Goal: Task Accomplishment & Management: Complete application form

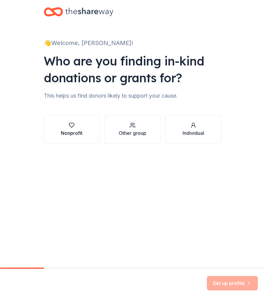
click at [71, 132] on div "Nonprofit" at bounding box center [72, 132] width 22 height 7
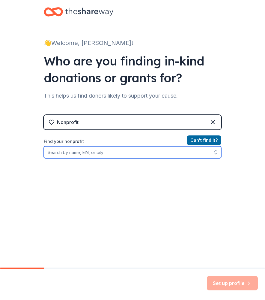
click at [80, 153] on input "Find your nonprofit" at bounding box center [133, 152] width 178 height 12
type input "Grand Rapids [DEMOGRAPHIC_DATA]"
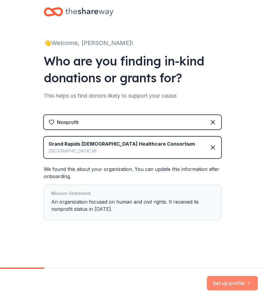
click at [232, 279] on button "Set up profile" at bounding box center [232, 283] width 51 height 14
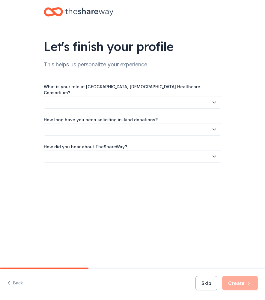
click at [146, 98] on button "button" at bounding box center [133, 102] width 178 height 13
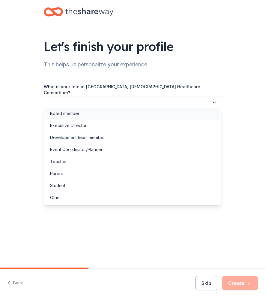
click at [105, 109] on div "Board member" at bounding box center [132, 113] width 175 height 12
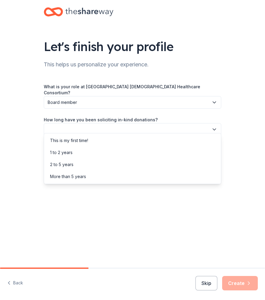
click at [104, 124] on button "button" at bounding box center [133, 129] width 178 height 13
click at [65, 149] on div "1 to 2 years" at bounding box center [61, 152] width 23 height 7
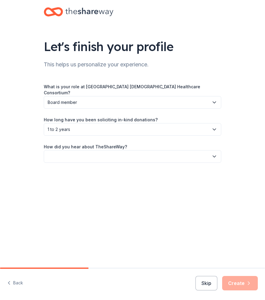
click at [78, 155] on button "button" at bounding box center [133, 156] width 178 height 13
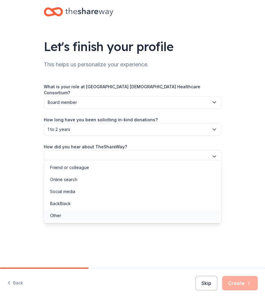
click at [63, 215] on div "Other" at bounding box center [132, 215] width 175 height 12
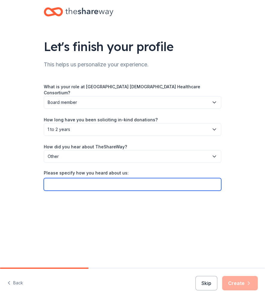
click at [76, 179] on input "Please specify how you heard about us:" at bounding box center [133, 184] width 178 height 13
type input "Give Butter"
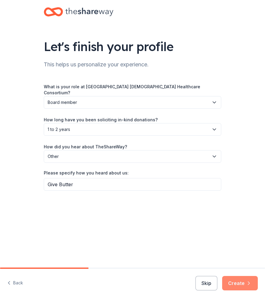
click at [249, 285] on icon "button" at bounding box center [249, 283] width 6 height 6
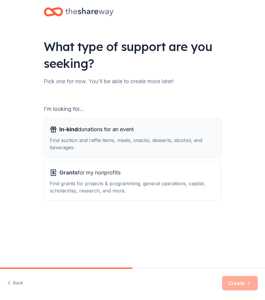
click at [133, 140] on div "Find auction and raffle items, meals, snacks, desserts, alcohol, and beverages." at bounding box center [133, 144] width 166 height 14
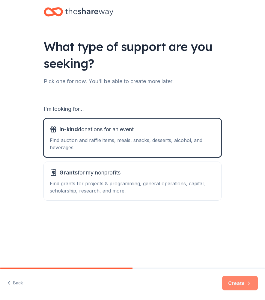
click at [235, 283] on button "Create" at bounding box center [240, 283] width 36 height 14
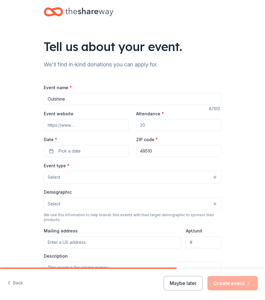
type input "Outshine"
click at [69, 124] on input "Event website" at bounding box center [86, 125] width 85 height 12
paste input "https://givebutter.com/c/OTI8Jg"
type input "https://givebutter.com/c/OTI8Jg"
drag, startPoint x: 149, startPoint y: 125, endPoint x: 141, endPoint y: 125, distance: 8.1
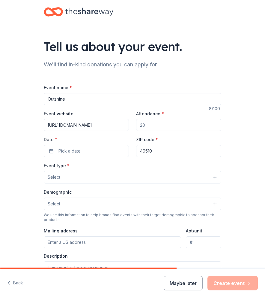
click at [141, 125] on input "Attendance *" at bounding box center [178, 125] width 85 height 12
type input "100"
click at [98, 145] on button "Pick a date" at bounding box center [86, 151] width 85 height 12
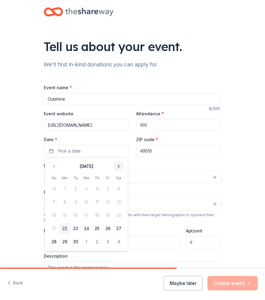
click at [121, 164] on button "Go to next month" at bounding box center [119, 166] width 8 height 8
click at [98, 202] on button "9" at bounding box center [97, 202] width 11 height 11
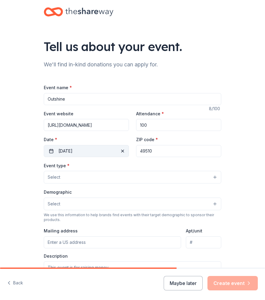
drag, startPoint x: 154, startPoint y: 152, endPoint x: 121, endPoint y: 151, distance: 32.7
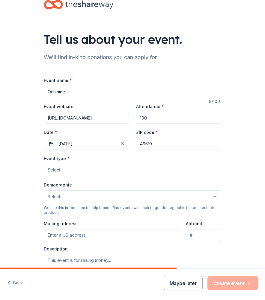
scroll to position [8, 0]
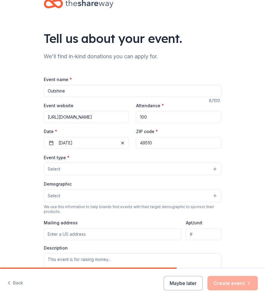
click at [100, 165] on button "Select" at bounding box center [133, 169] width 178 height 13
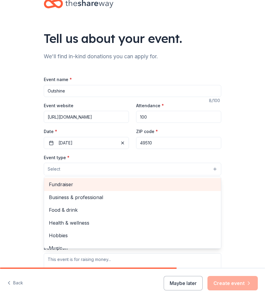
click at [78, 182] on span "Fundraiser" at bounding box center [132, 184] width 167 height 8
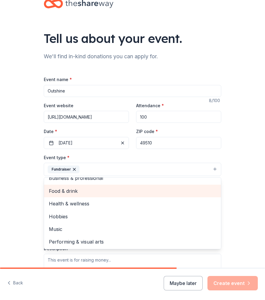
scroll to position [7, 0]
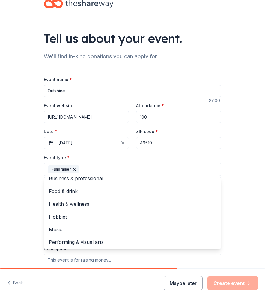
click at [8, 179] on div "Tell us about your event. We'll find in-kind donations you can apply for. Event…" at bounding box center [132, 187] width 265 height 390
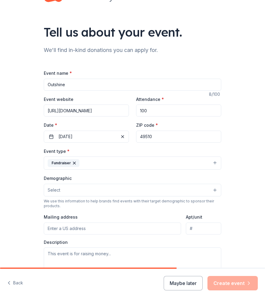
scroll to position [22, 0]
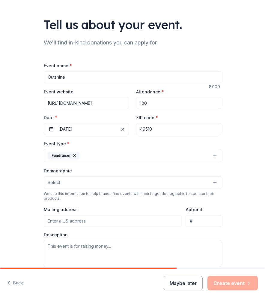
click at [67, 181] on button "Select" at bounding box center [133, 182] width 178 height 13
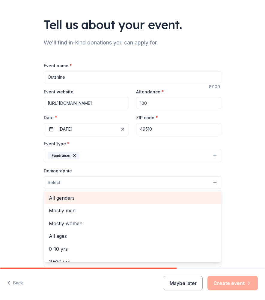
scroll to position [0, 0]
click at [63, 199] on span "All genders" at bounding box center [132, 198] width 167 height 8
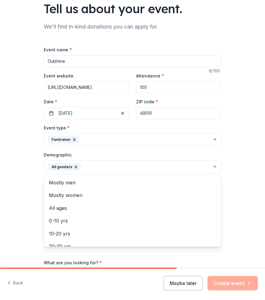
scroll to position [38, 0]
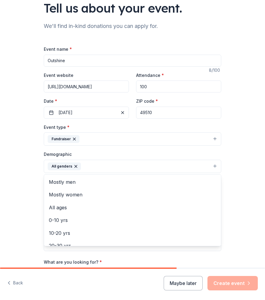
click at [18, 221] on div "Tell us about your event. We'll find in-kind donations you can apply for. Event…" at bounding box center [132, 157] width 265 height 391
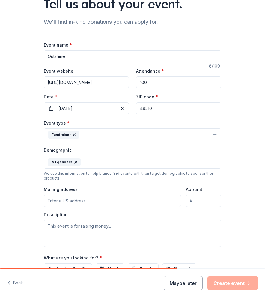
scroll to position [56, 0]
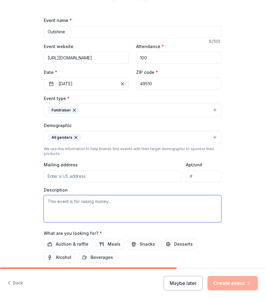
click at [86, 205] on textarea at bounding box center [133, 208] width 178 height 27
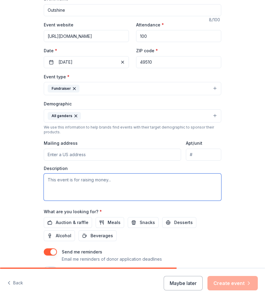
scroll to position [92, 0]
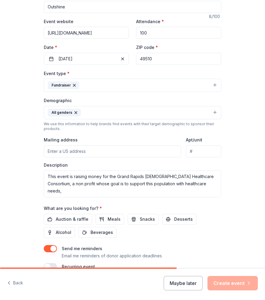
click at [64, 223] on div "Auction & raffle Meals Snacks Desserts Alcohol Beverages" at bounding box center [133, 226] width 178 height 24
click at [73, 218] on span "Auction & raffle" at bounding box center [72, 218] width 33 height 7
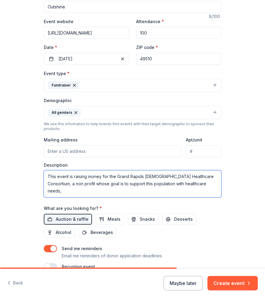
click at [194, 184] on textarea "This event is raising money for the Grand Rapids LGBTQ Healthcare Consortium, a…" at bounding box center [133, 183] width 178 height 27
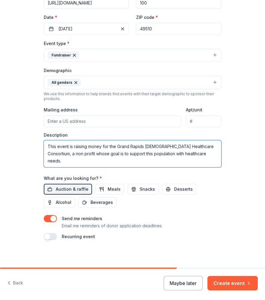
scroll to position [0, 0]
type textarea "This event is raising money for the Grand Rapids LGBTQ Healthcare Consortium, a…"
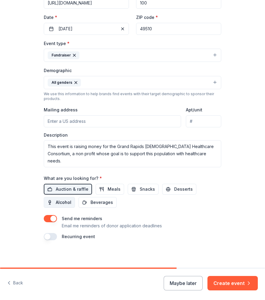
click at [65, 200] on span "Alcohol" at bounding box center [64, 202] width 16 height 7
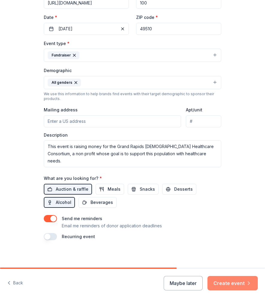
click at [233, 280] on button "Create event" at bounding box center [233, 283] width 50 height 14
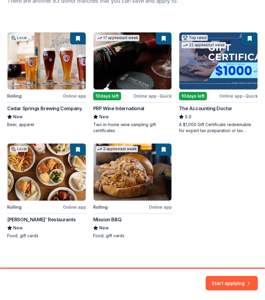
click at [126, 191] on div "Local Rolling Online app Cedar Springs Brewing Company New Beer, apparel 17 app…" at bounding box center [132, 135] width 251 height 206
click at [115, 183] on div "Local Rolling Online app Cedar Springs Brewing Company New Beer, apparel 17 app…" at bounding box center [132, 135] width 251 height 206
click at [235, 280] on button "Start applying" at bounding box center [232, 279] width 52 height 14
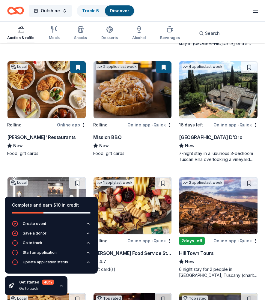
scroll to position [286, 0]
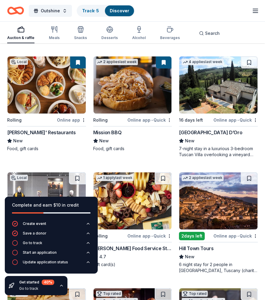
click at [147, 120] on div "Online app • Quick" at bounding box center [150, 120] width 44 height 8
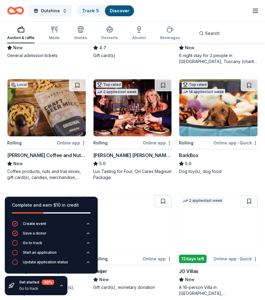
scroll to position [497, 0]
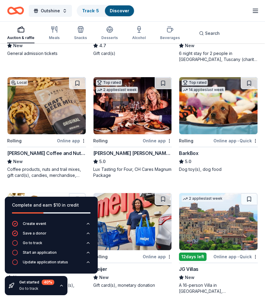
click at [218, 117] on img at bounding box center [218, 105] width 78 height 57
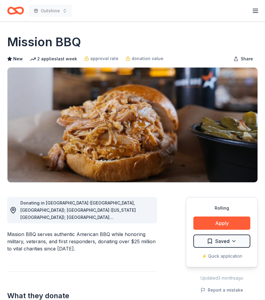
scroll to position [5, 0]
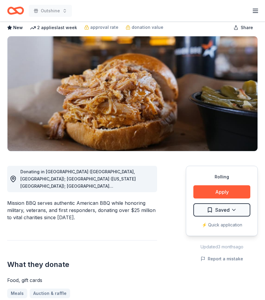
scroll to position [19, 0]
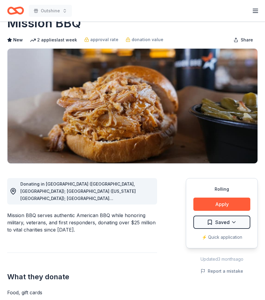
click at [14, 191] on icon at bounding box center [13, 191] width 7 height 7
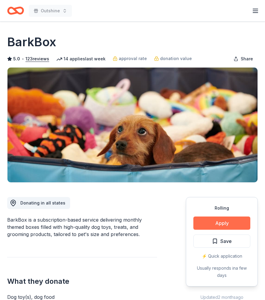
click at [218, 223] on button "Apply" at bounding box center [222, 222] width 57 height 13
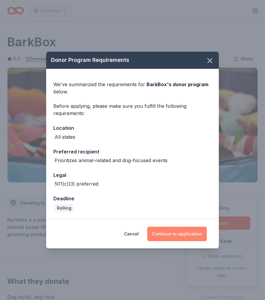
click at [184, 235] on button "Continue to application" at bounding box center [177, 234] width 60 height 14
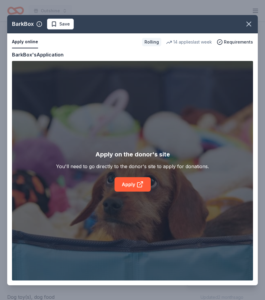
click at [123, 186] on div "BarkBox Save Apply online Rolling 14 applies last week Requirements Copy and pa…" at bounding box center [132, 150] width 251 height 270
click at [134, 186] on div "BarkBox Save Apply online Rolling 14 applies last week Requirements Copy and pa…" at bounding box center [132, 150] width 251 height 270
click at [136, 185] on div "BarkBox Save Apply online Rolling 14 applies last week Requirements Copy and pa…" at bounding box center [132, 150] width 251 height 270
click at [125, 182] on div "BarkBox Save Apply online Rolling 14 applies last week Requirements Copy and pa…" at bounding box center [132, 150] width 251 height 270
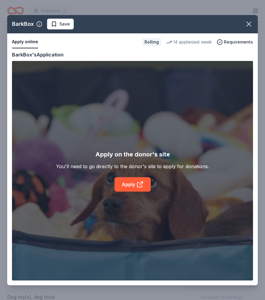
click at [61, 23] on div "BarkBox Save Apply online Rolling 14 applies last week Requirements Copy and pa…" at bounding box center [132, 150] width 251 height 270
click at [137, 182] on div "BarkBox Save Apply online Rolling 14 applies last week Requirements Copy and pa…" at bounding box center [132, 150] width 251 height 270
click at [139, 182] on div "BarkBox Save Apply online Rolling 14 applies last week Requirements Copy and pa…" at bounding box center [132, 150] width 251 height 270
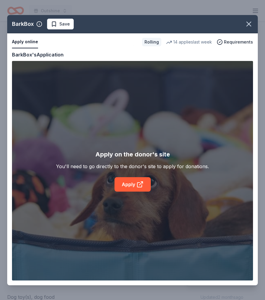
click at [139, 182] on div "BarkBox Save Apply online Rolling 14 applies last week Requirements Copy and pa…" at bounding box center [132, 150] width 251 height 270
click at [129, 188] on div "BarkBox Save Apply online Rolling 14 applies last week Requirements Copy and pa…" at bounding box center [132, 150] width 251 height 270
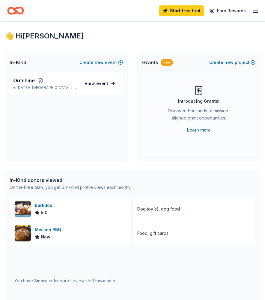
click at [196, 131] on link "Learn more" at bounding box center [199, 129] width 24 height 7
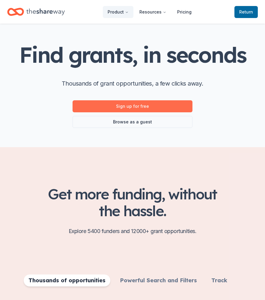
click at [127, 106] on link "Sign up for free" at bounding box center [133, 106] width 120 height 12
